Goal: Use online tool/utility: Utilize a website feature to perform a specific function

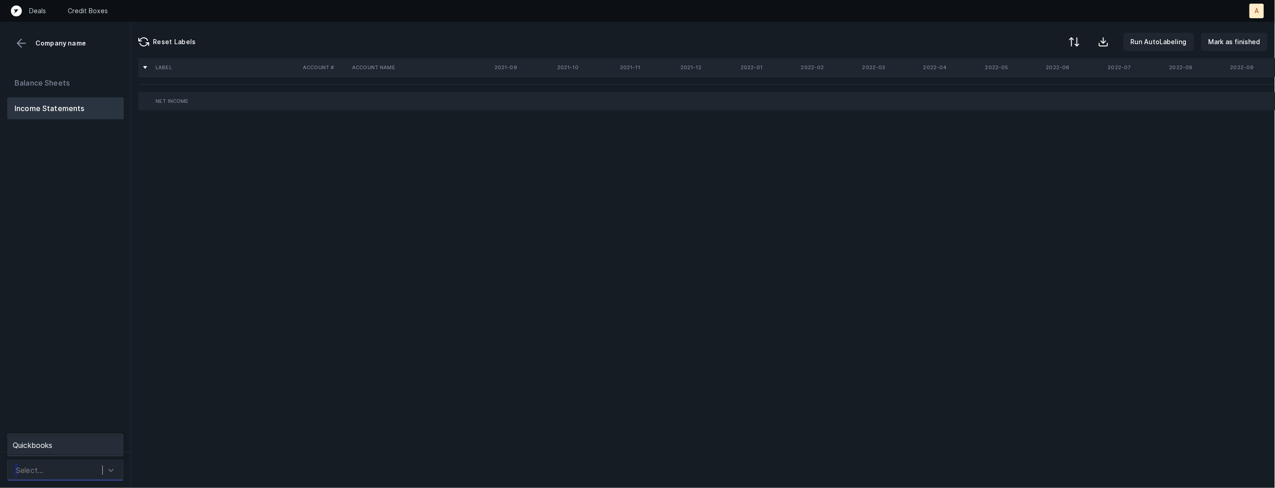
click at [102, 461] on div "Select..." at bounding box center [65, 469] width 116 height 21
click at [100, 441] on div "Quickbooks" at bounding box center [65, 445] width 116 height 18
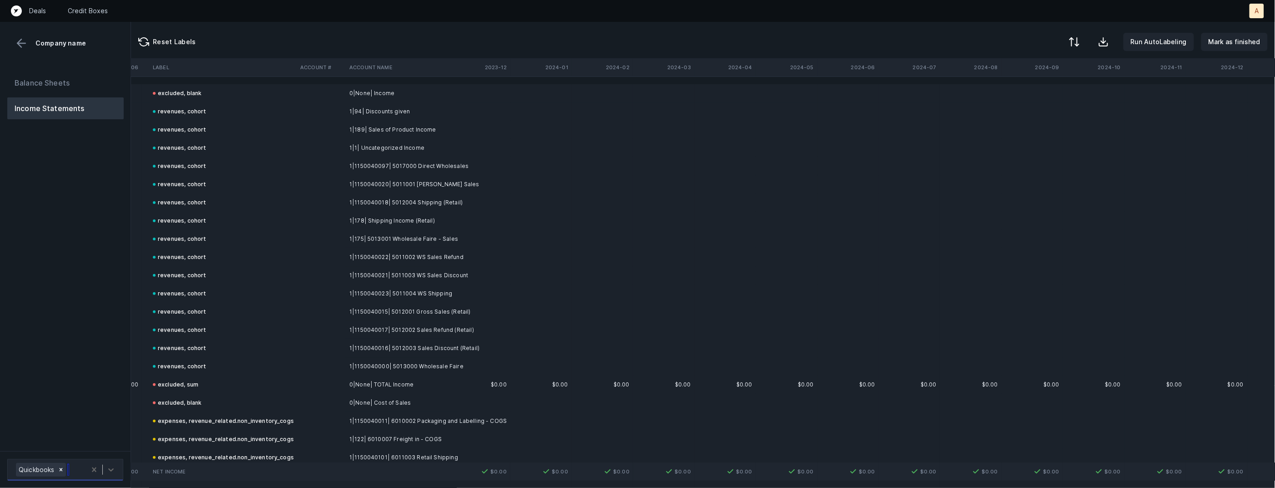
scroll to position [0, 2131]
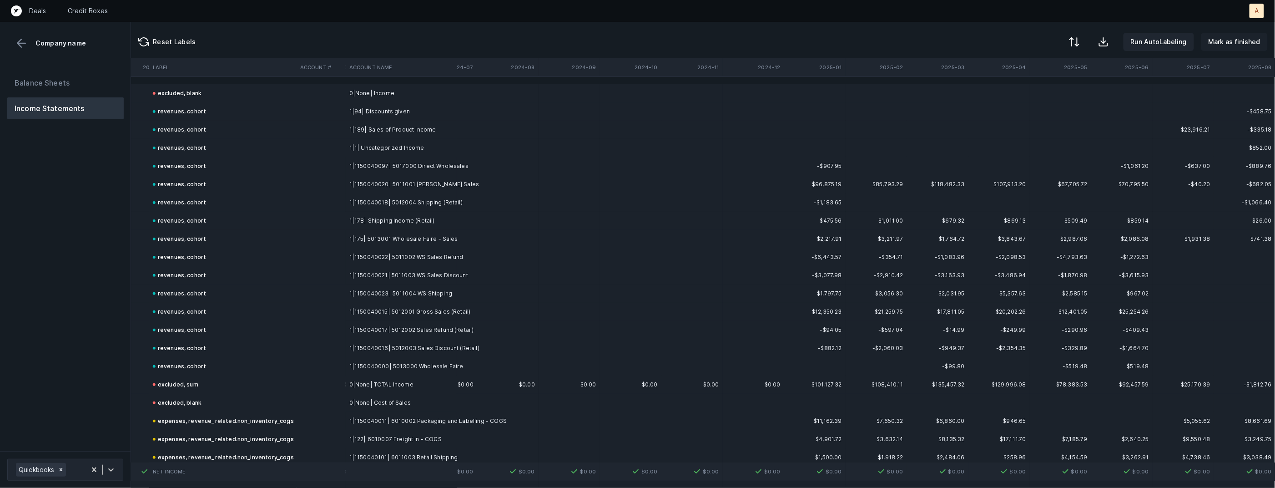
click at [1243, 37] on p "Mark as finished" at bounding box center [1235, 41] width 52 height 11
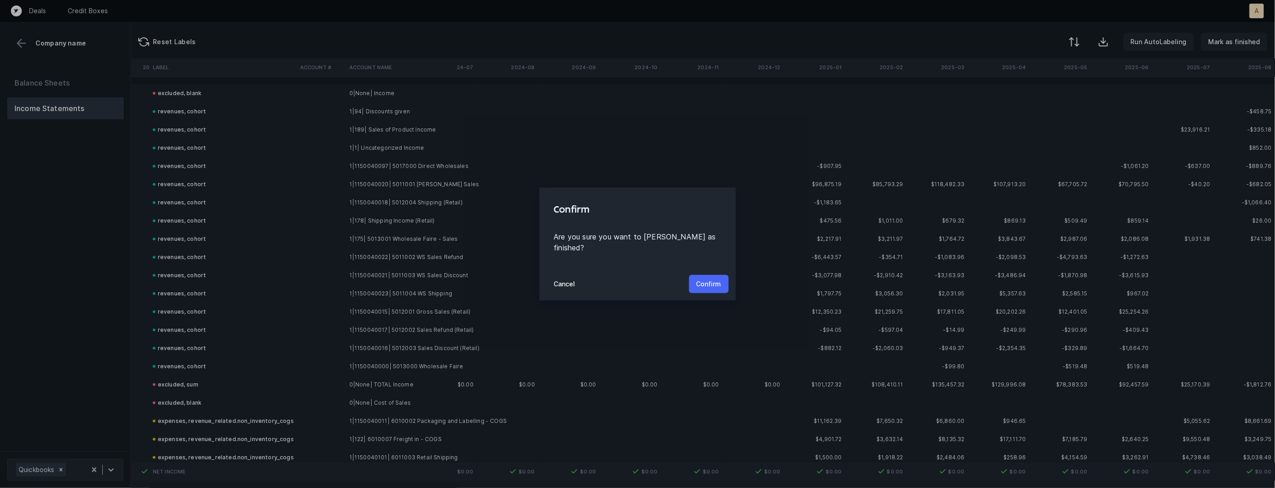
click at [712, 279] on p "Confirm" at bounding box center [708, 283] width 25 height 11
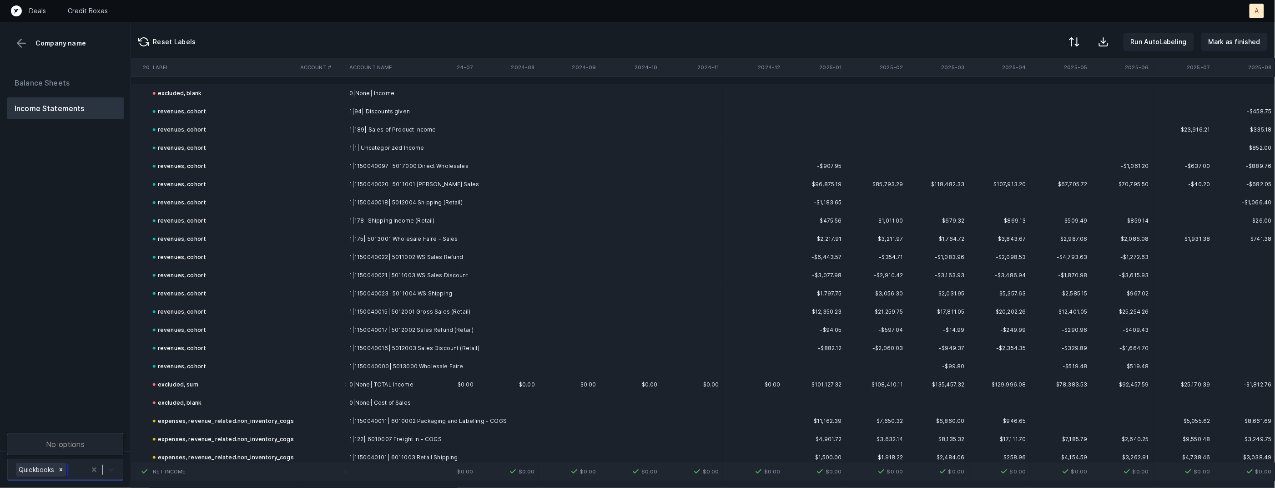
click at [110, 465] on icon at bounding box center [110, 469] width 9 height 9
click at [118, 374] on div "Balance Sheets Income Statements" at bounding box center [65, 258] width 131 height 386
